Goal: Transaction & Acquisition: Book appointment/travel/reservation

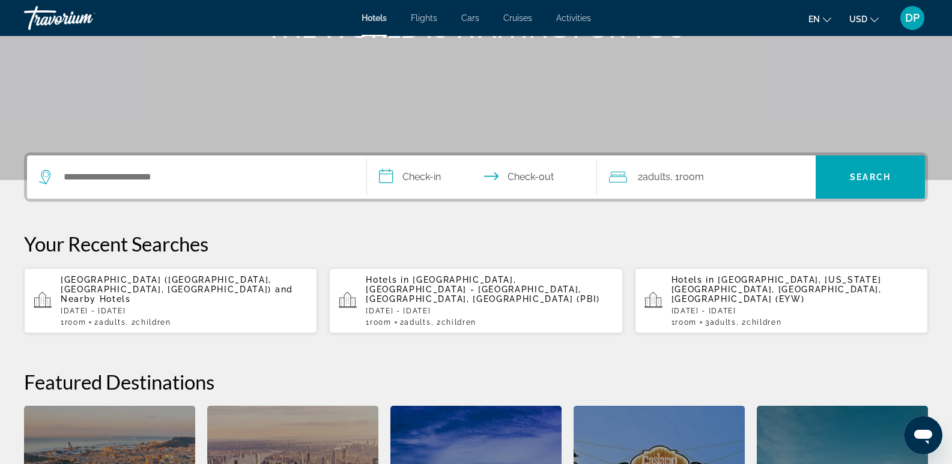
scroll to position [240, 0]
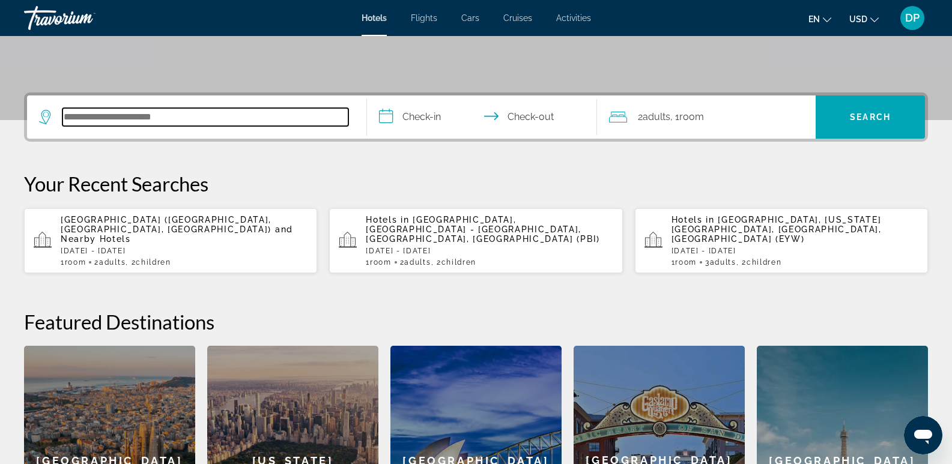
click at [201, 117] on input "Search hotel destination" at bounding box center [205, 117] width 286 height 18
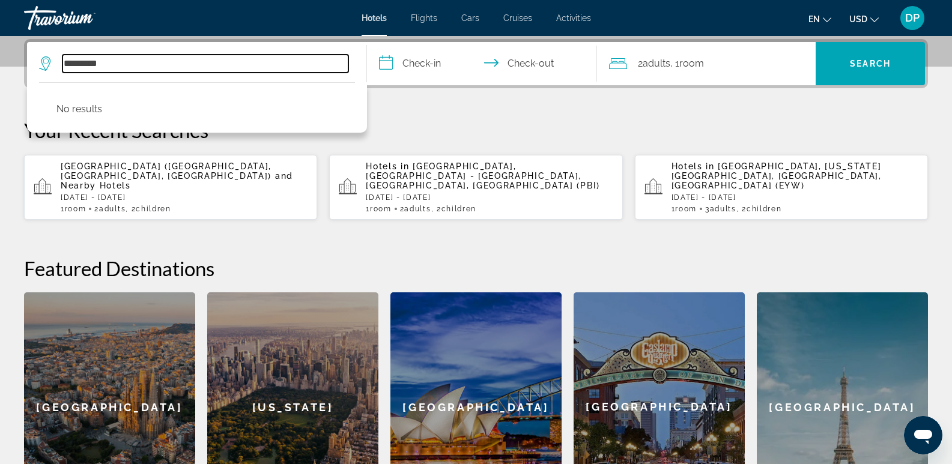
type input "*********"
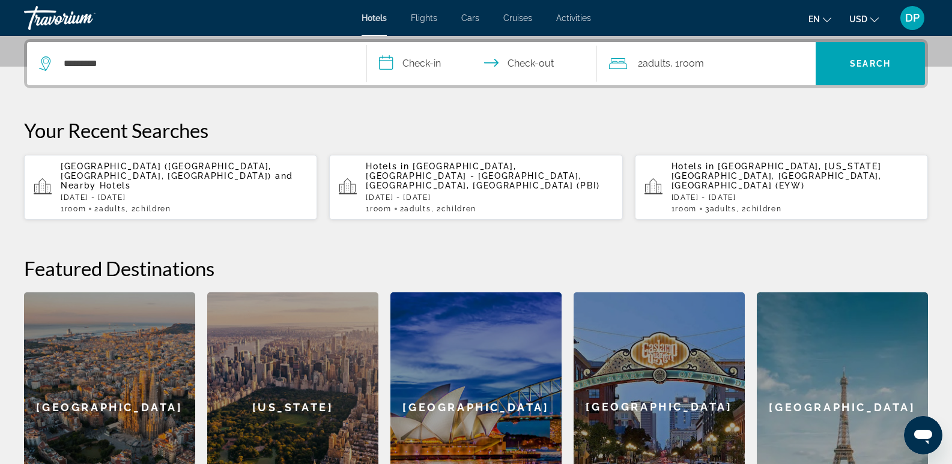
click at [419, 65] on input "**********" at bounding box center [484, 65] width 235 height 47
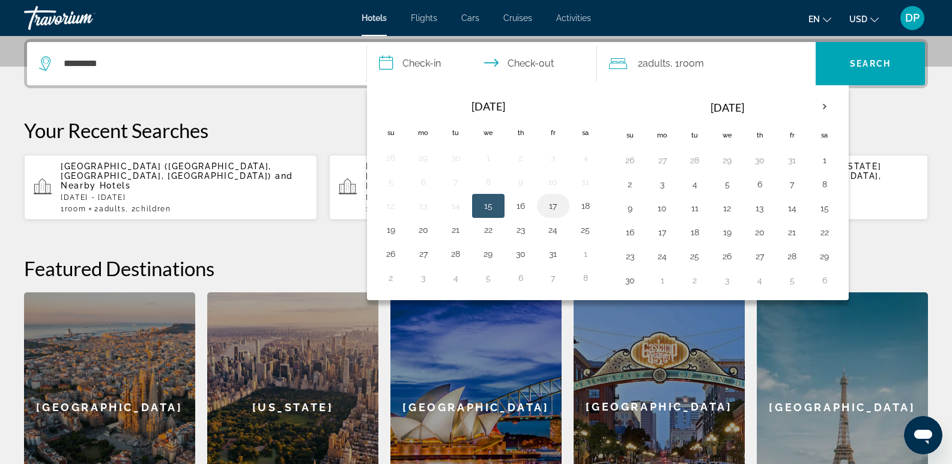
click at [549, 210] on button "17" at bounding box center [552, 206] width 19 height 17
click at [384, 232] on button "19" at bounding box center [390, 230] width 19 height 17
type input "**********"
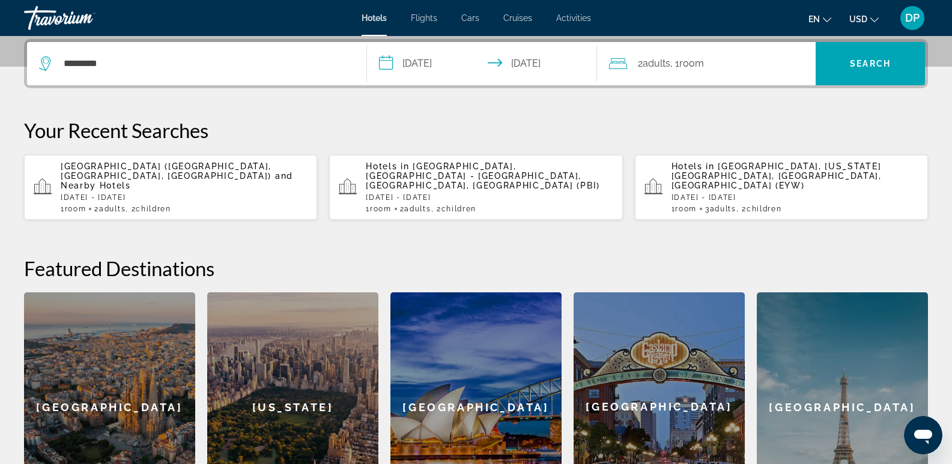
click at [736, 58] on div "2 Adult Adults , 1 Room rooms" at bounding box center [712, 63] width 207 height 17
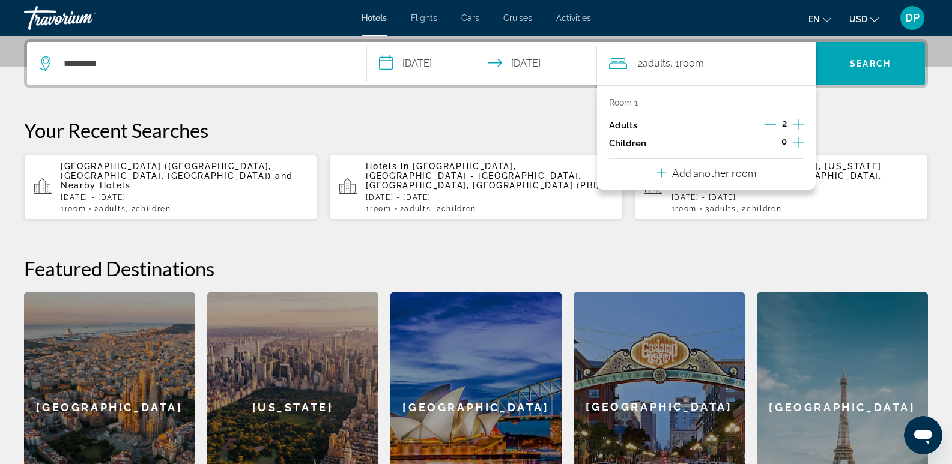
click at [796, 125] on icon "Increment adults" at bounding box center [798, 124] width 11 height 14
click at [797, 141] on icon "Increment children" at bounding box center [798, 142] width 11 height 14
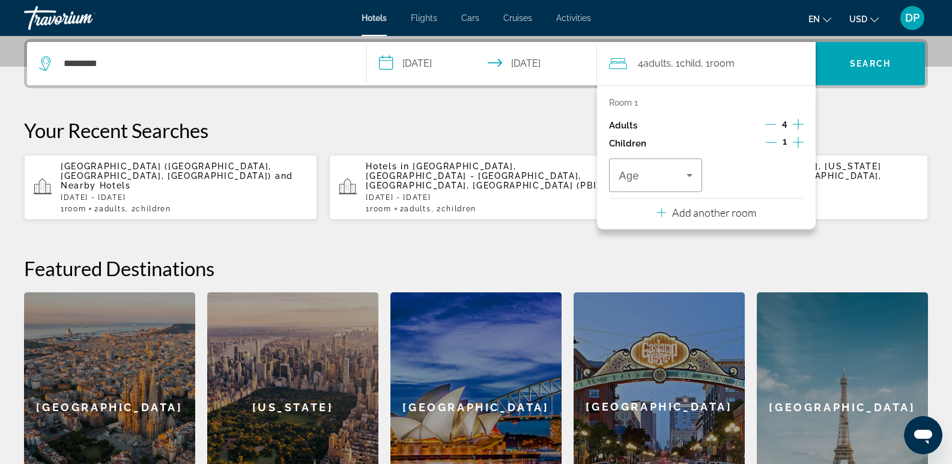
click at [797, 141] on icon "Increment children" at bounding box center [798, 142] width 11 height 14
click at [872, 107] on div "**********" at bounding box center [476, 280] width 952 height 483
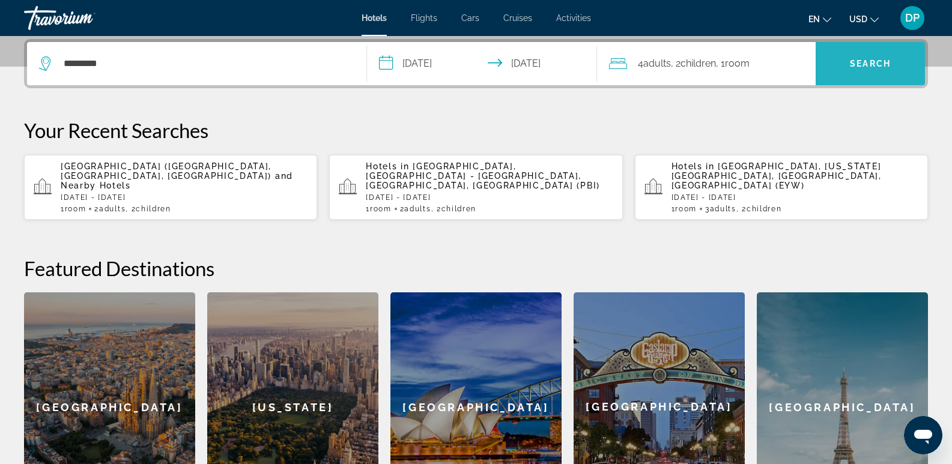
click at [874, 57] on span "Search" at bounding box center [869, 63] width 109 height 29
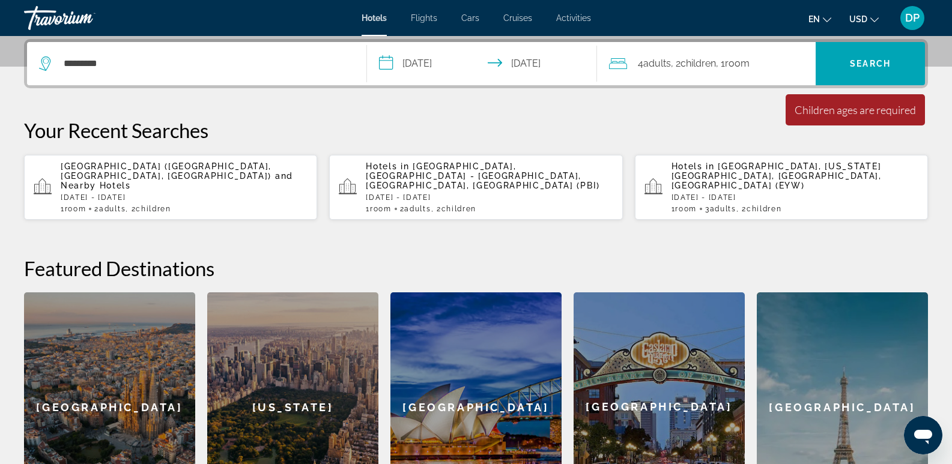
click at [761, 71] on div "4 Adult Adults , 2 Child Children , 1 Room rooms" at bounding box center [712, 63] width 207 height 43
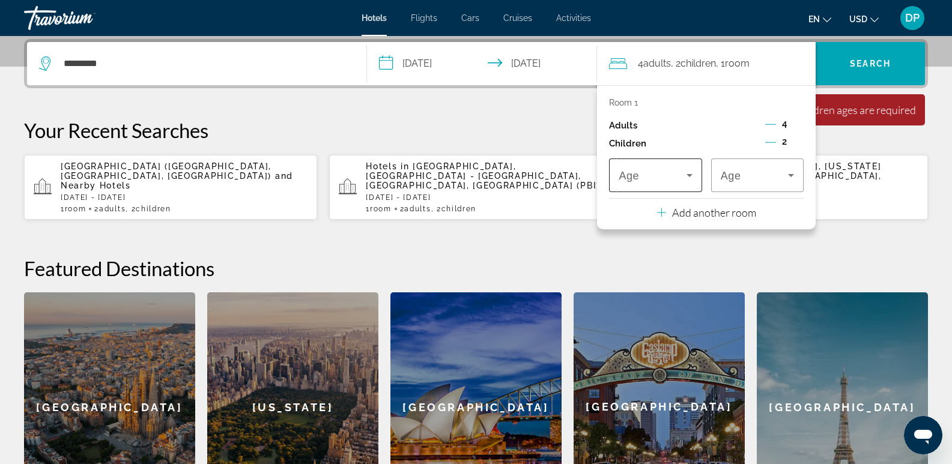
click at [691, 172] on icon "Travelers: 4 adults, 2 children" at bounding box center [689, 175] width 14 height 14
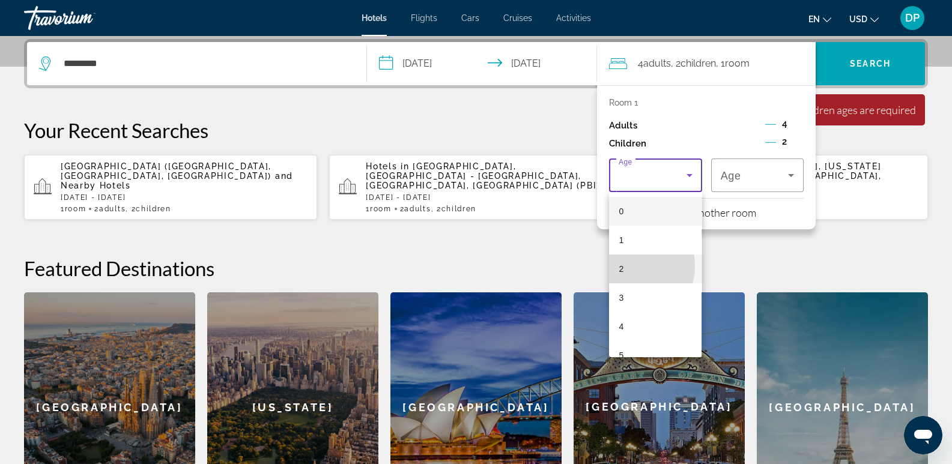
click at [624, 265] on mat-option "2" at bounding box center [655, 269] width 92 height 29
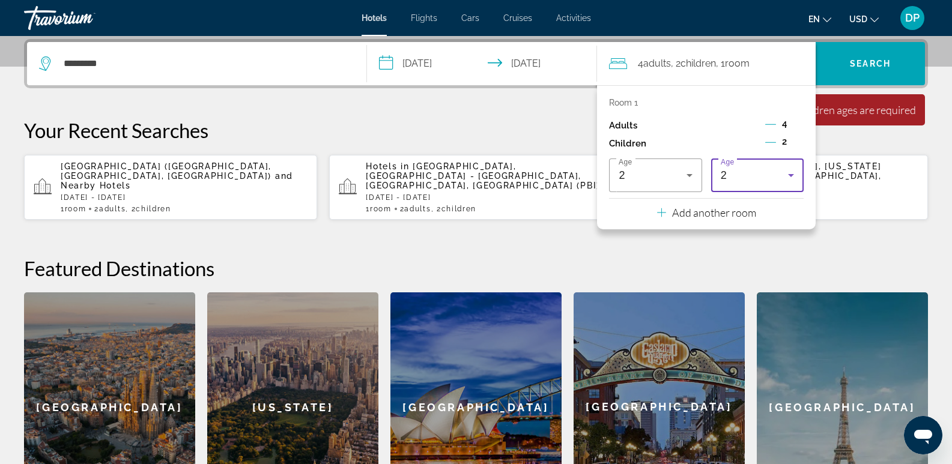
click at [787, 173] on icon "Travelers: 4 adults, 2 children" at bounding box center [791, 175] width 14 height 14
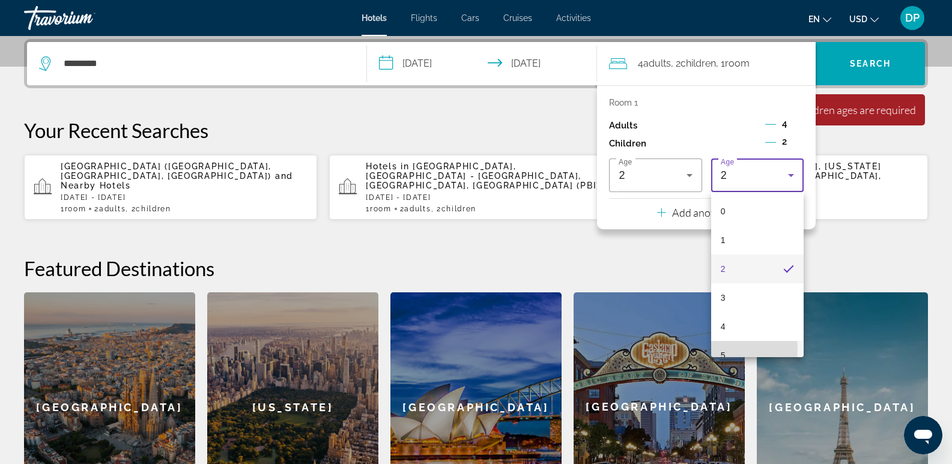
click at [722, 349] on span "5" at bounding box center [723, 355] width 5 height 14
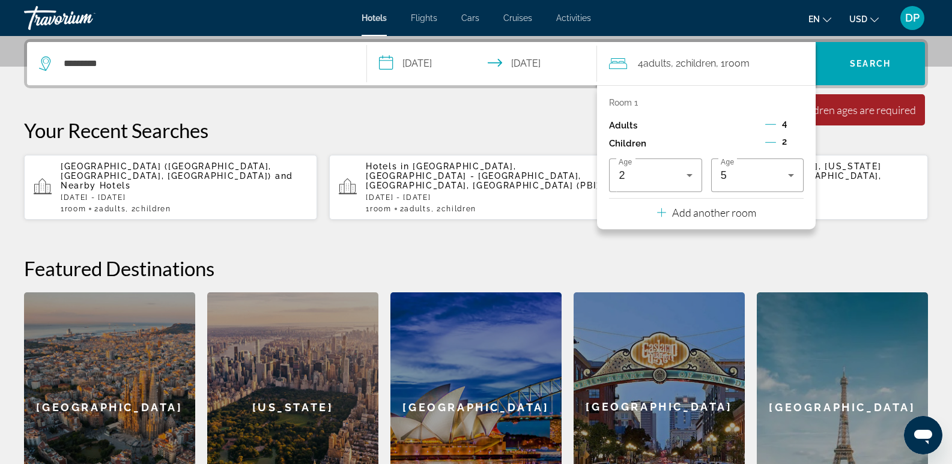
click at [847, 210] on app-hotels-recent-search "Hotels in Key West, Florida Keys, FL, United States (EYW) Sat, 18 Oct - Sun, 19…" at bounding box center [781, 187] width 293 height 65
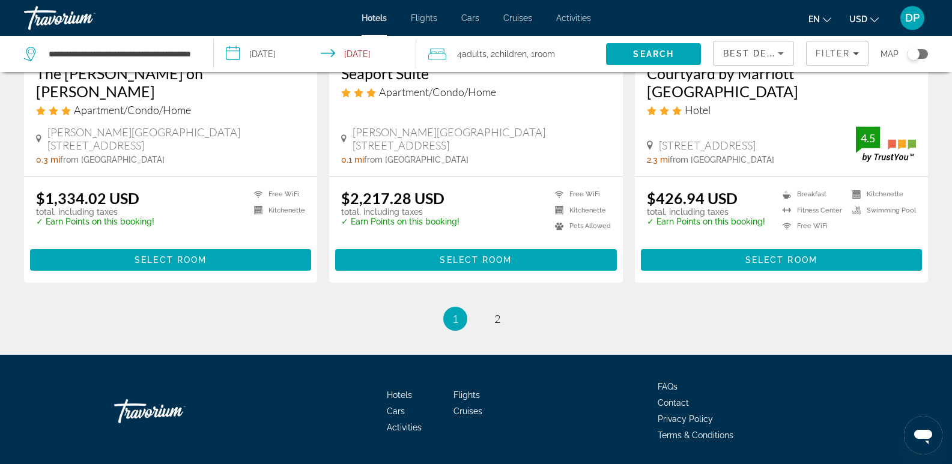
scroll to position [1659, 0]
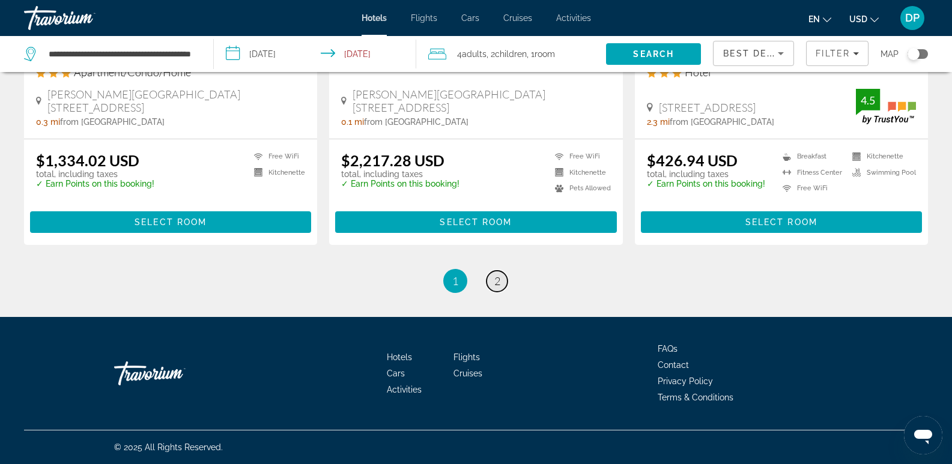
click at [500, 284] on span "2" at bounding box center [497, 280] width 6 height 13
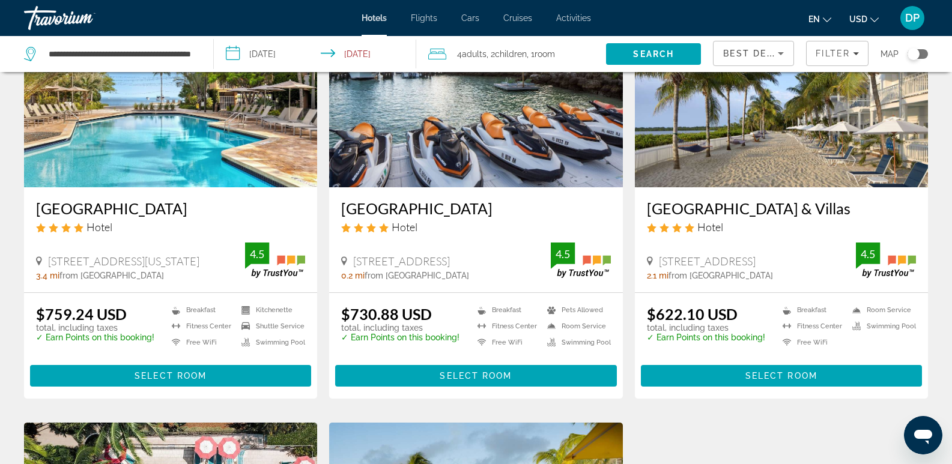
scroll to position [59, 0]
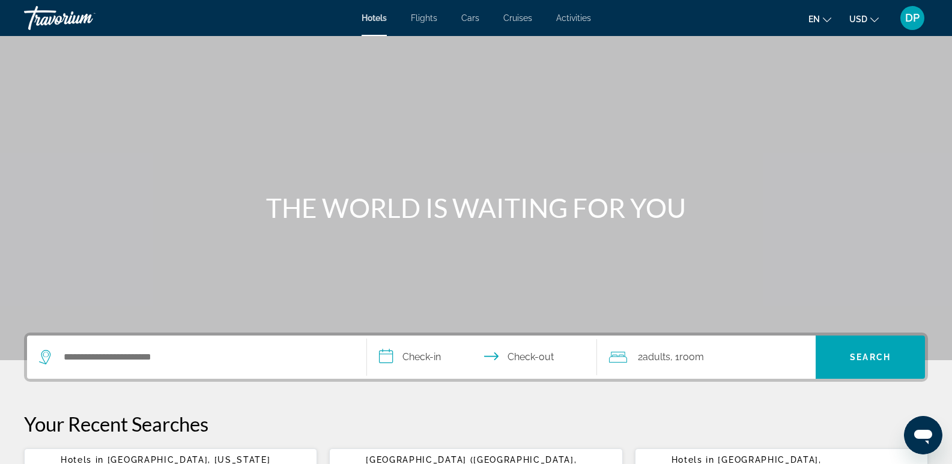
click at [918, 19] on span "DP" at bounding box center [912, 18] width 14 height 12
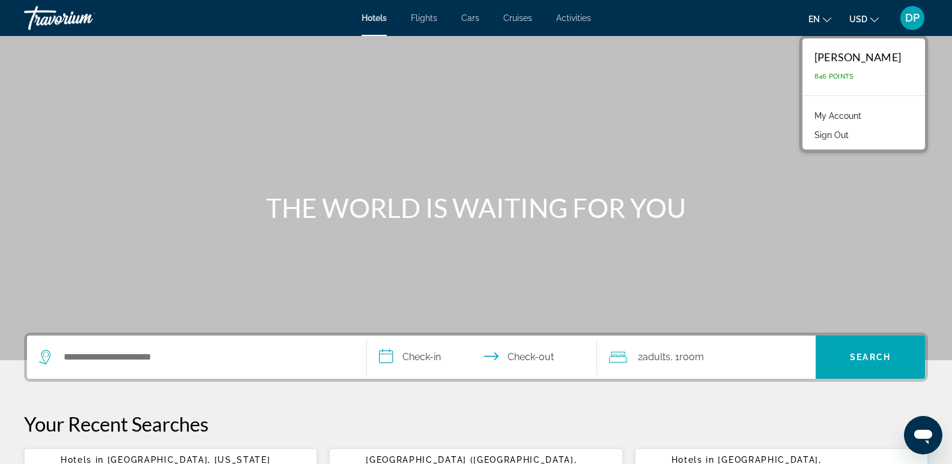
click at [728, 142] on div "Main content" at bounding box center [476, 180] width 952 height 360
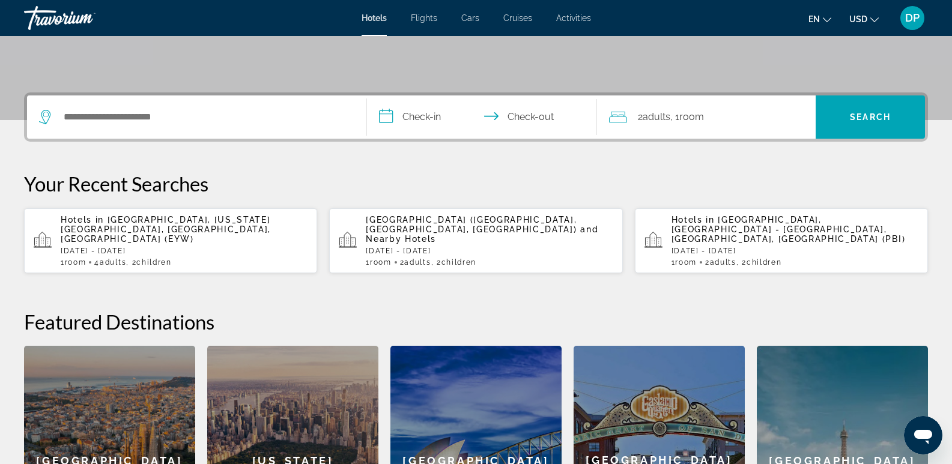
scroll to position [300, 0]
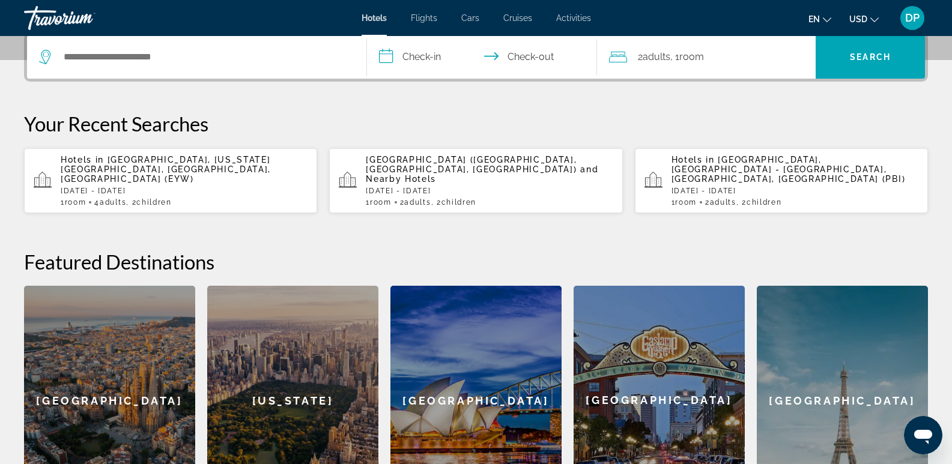
drag, startPoint x: 247, startPoint y: 185, endPoint x: 178, endPoint y: 313, distance: 145.4
click at [178, 313] on div "[GEOGRAPHIC_DATA]" at bounding box center [109, 401] width 171 height 230
